Goal: Information Seeking & Learning: Learn about a topic

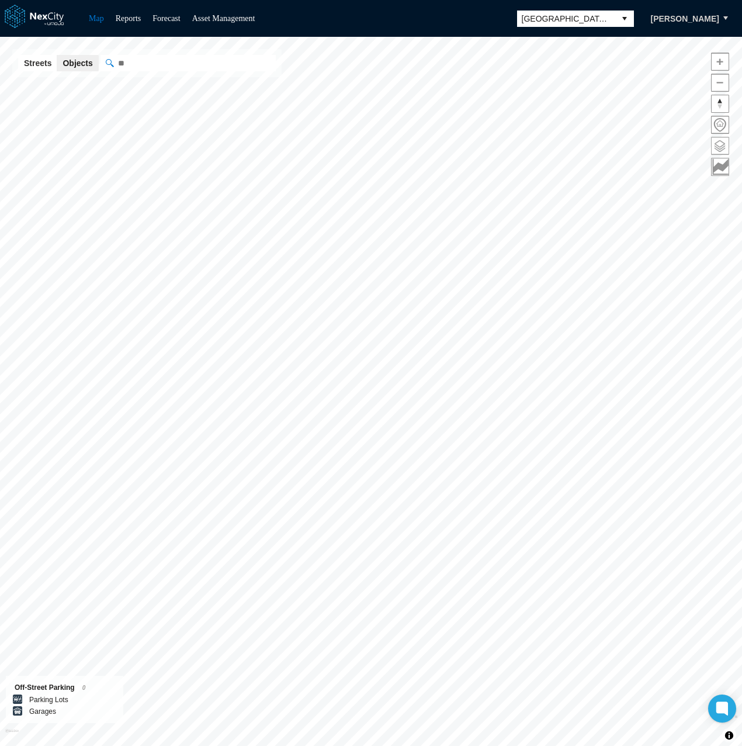
click at [716, 148] on span at bounding box center [720, 145] width 17 height 17
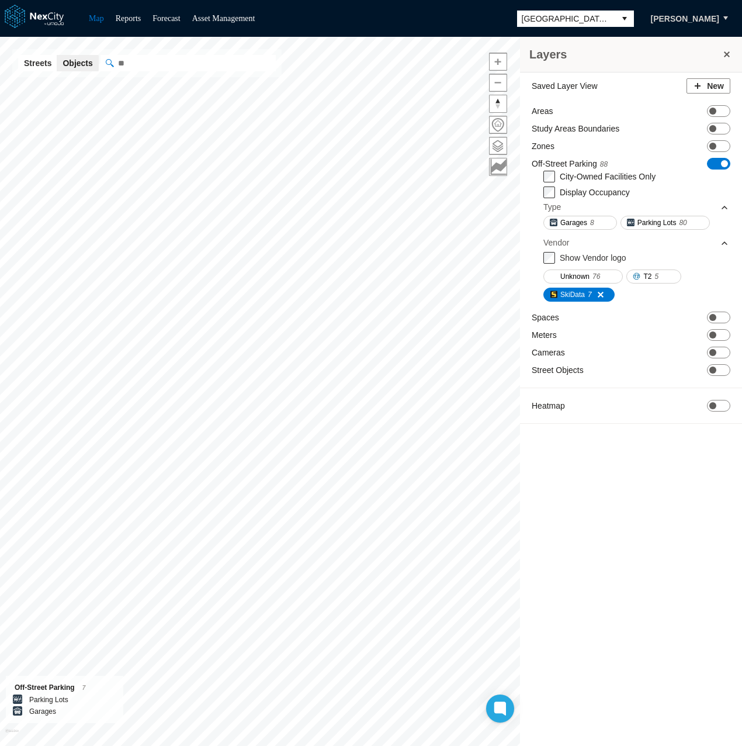
click at [733, 63] on div "Layers" at bounding box center [631, 55] width 222 height 36
click at [729, 57] on button at bounding box center [727, 54] width 12 height 16
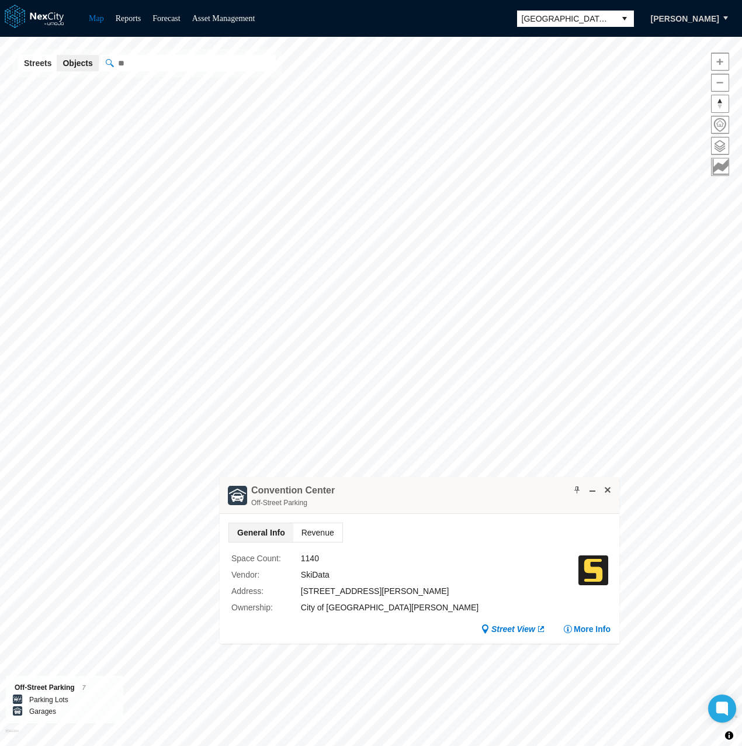
click at [311, 532] on span "Revenue" at bounding box center [317, 532] width 49 height 19
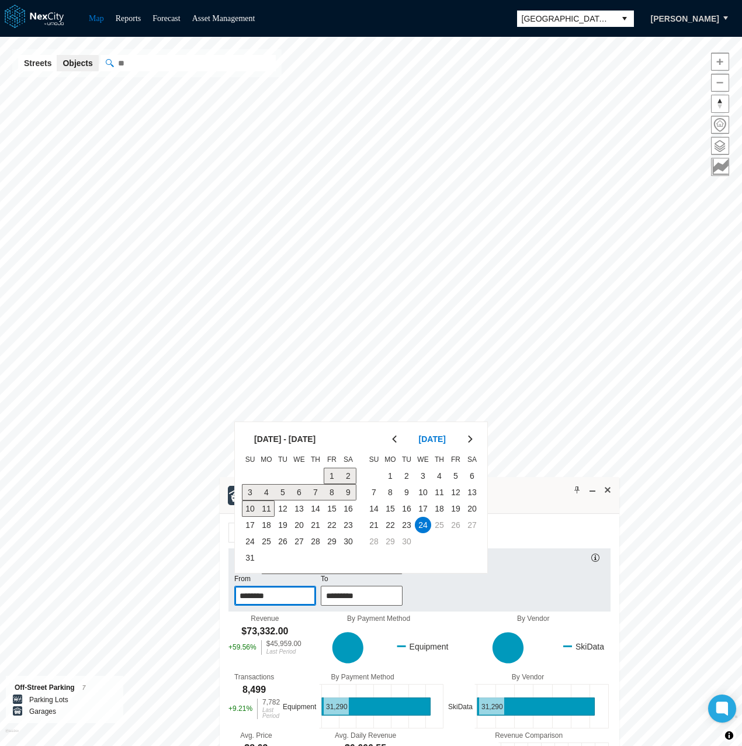
click at [267, 590] on input "********" at bounding box center [275, 595] width 81 height 19
drag, startPoint x: 334, startPoint y: 473, endPoint x: 331, endPoint y: 488, distance: 15.6
click at [335, 473] on span "1" at bounding box center [332, 475] width 16 height 16
click at [244, 556] on span "31" at bounding box center [250, 557] width 16 height 16
type input "*********"
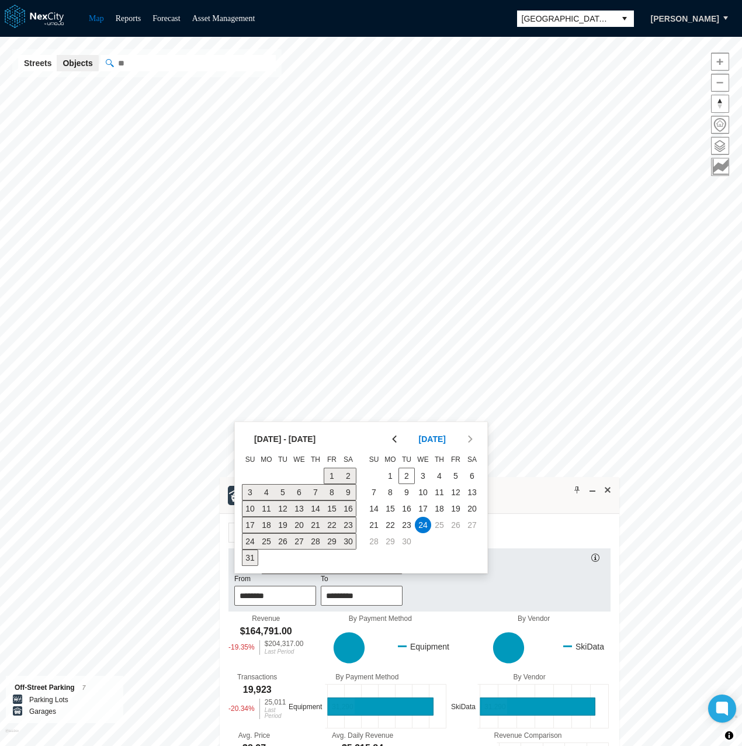
click at [519, 487] on div "[GEOGRAPHIC_DATA] Off-Street Parking" at bounding box center [420, 495] width 400 height 37
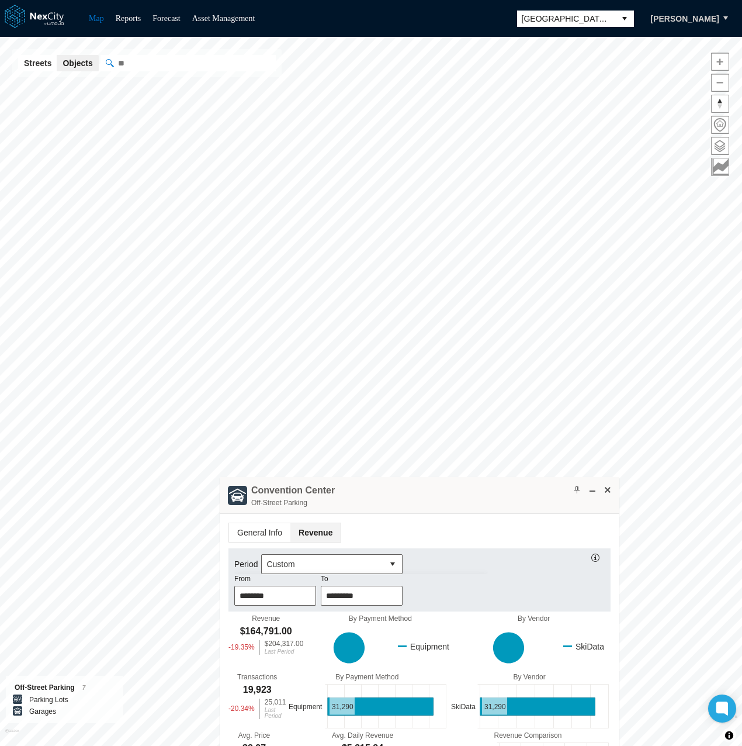
click at [520, 525] on ul "General Info Revenue" at bounding box center [419, 532] width 382 height 20
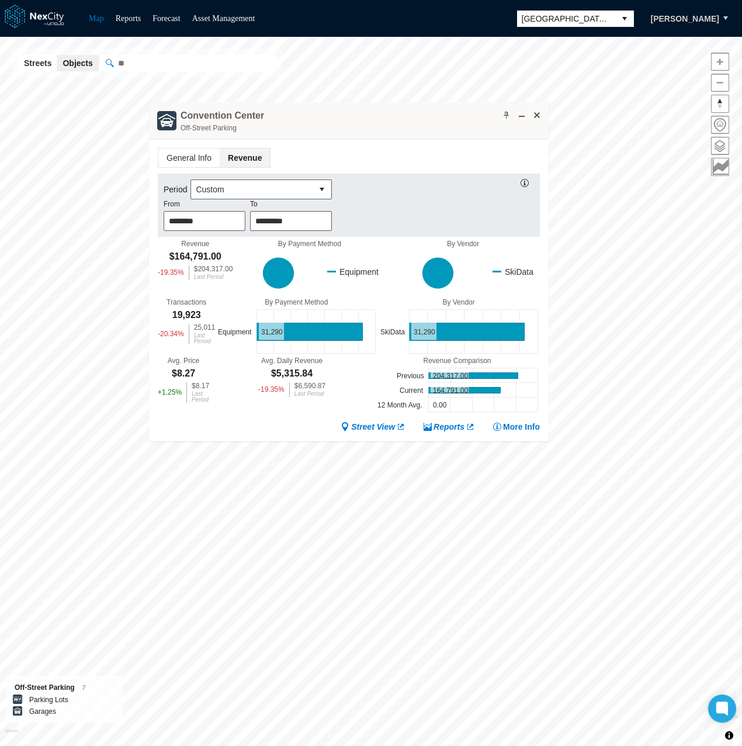
drag, startPoint x: 464, startPoint y: 485, endPoint x: 387, endPoint y: 115, distance: 378.4
click at [392, 115] on div "[GEOGRAPHIC_DATA] Off-Street Parking" at bounding box center [349, 120] width 400 height 37
